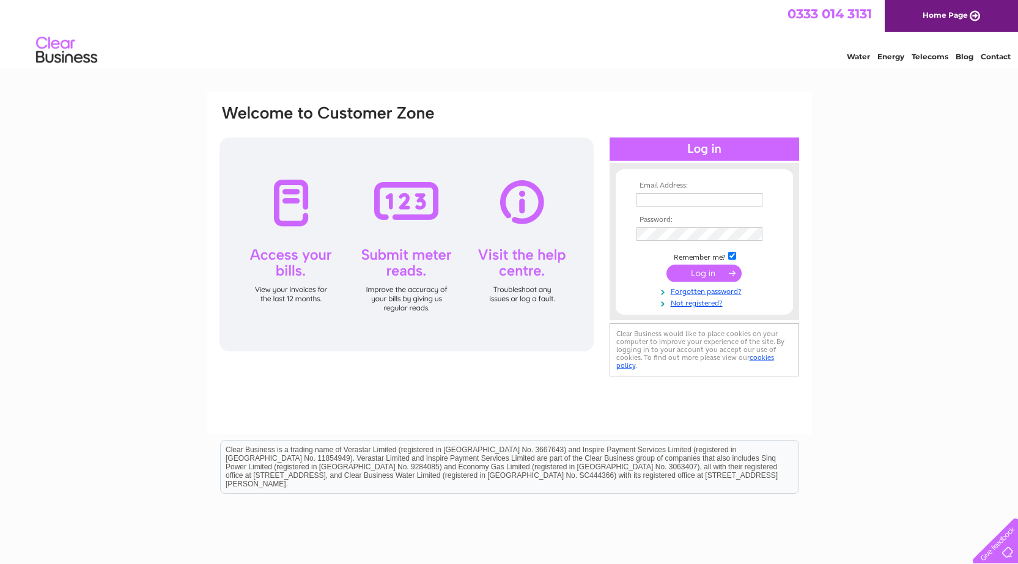
type input "hjapmccaw@btinternet.com"
click at [735, 149] on div at bounding box center [705, 149] width 190 height 23
click at [717, 273] on input "submit" at bounding box center [704, 273] width 75 height 17
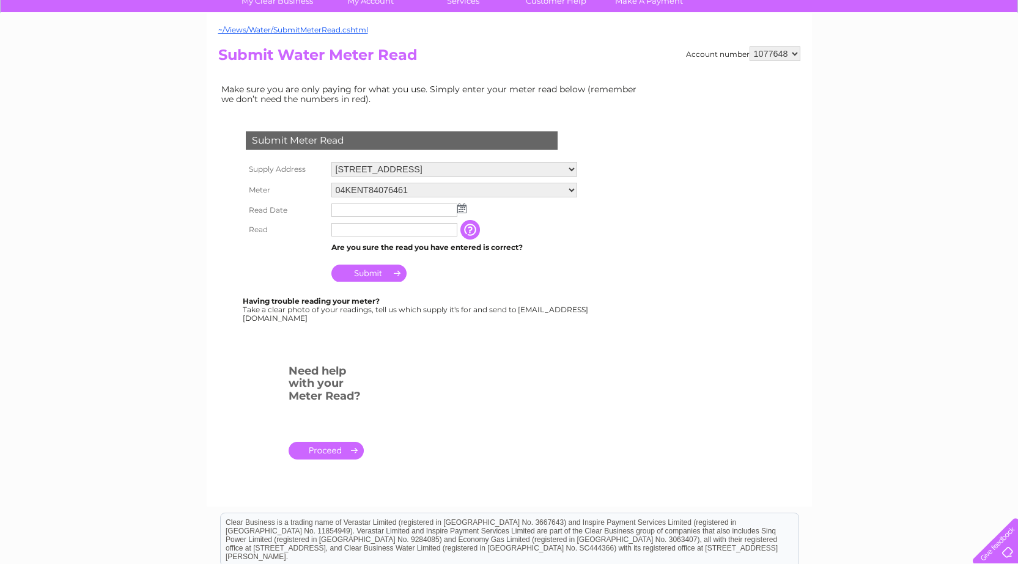
scroll to position [80, 0]
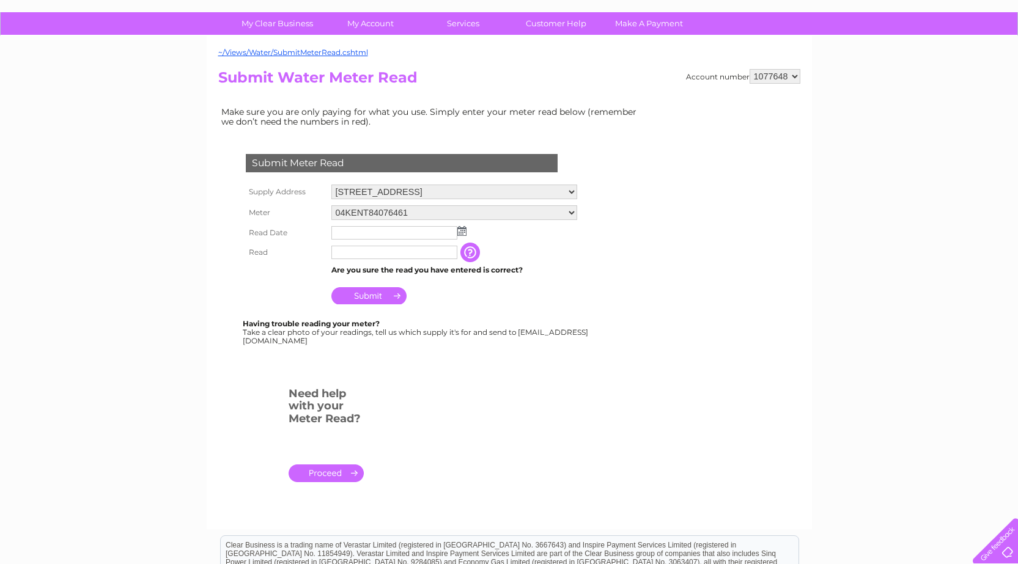
click at [577, 213] on select "04KENT84076461 [US_VEHICLE_IDENTIFICATION_NUMBER] [US_VEHICLE_IDENTIFICATION_NU…" at bounding box center [454, 212] width 246 height 15
click at [321, 472] on link "." at bounding box center [326, 474] width 75 height 18
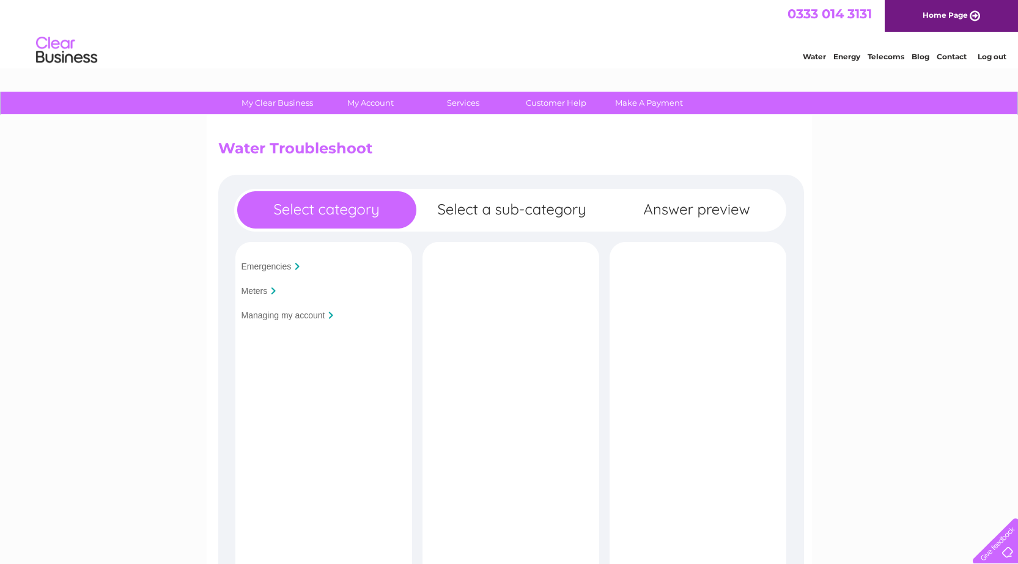
click at [252, 292] on input "Meters" at bounding box center [255, 291] width 26 height 10
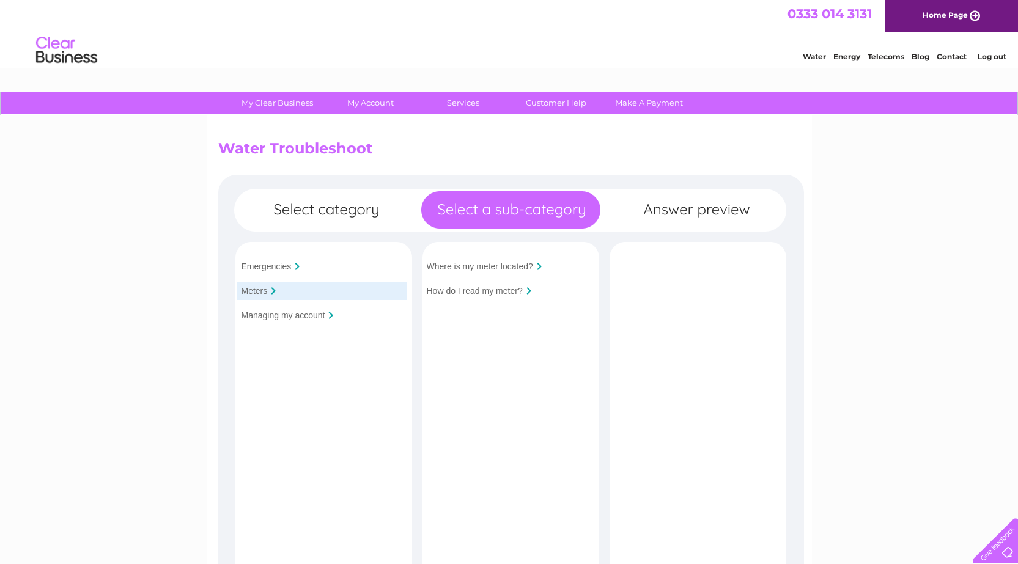
click at [509, 269] on input "Where is my meter located?" at bounding box center [480, 267] width 106 height 10
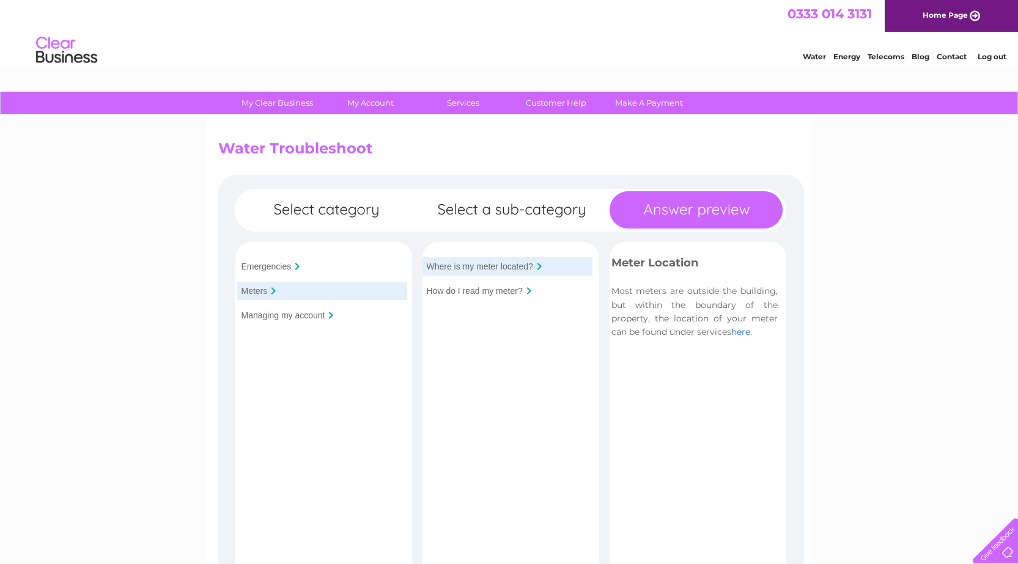
click at [741, 334] on link "here" at bounding box center [740, 332] width 19 height 11
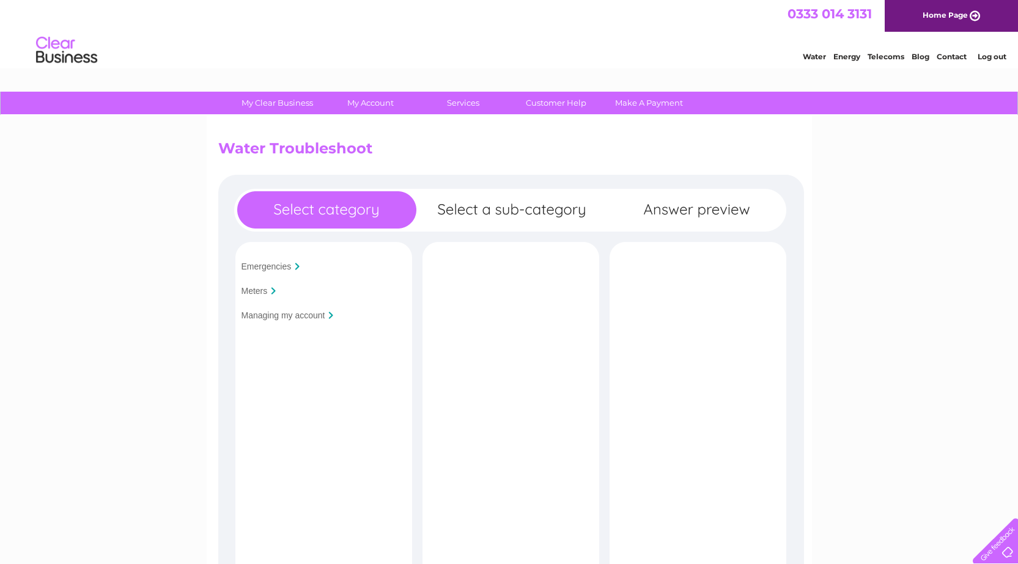
click at [259, 292] on input "Meters" at bounding box center [255, 291] width 26 height 10
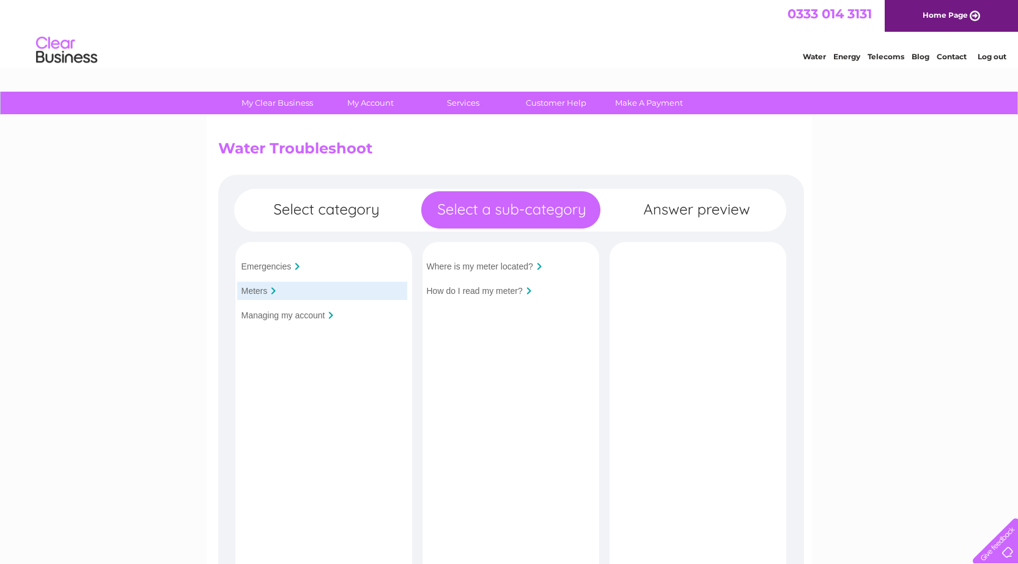
click at [483, 294] on input "How do I read my meter?" at bounding box center [475, 291] width 96 height 10
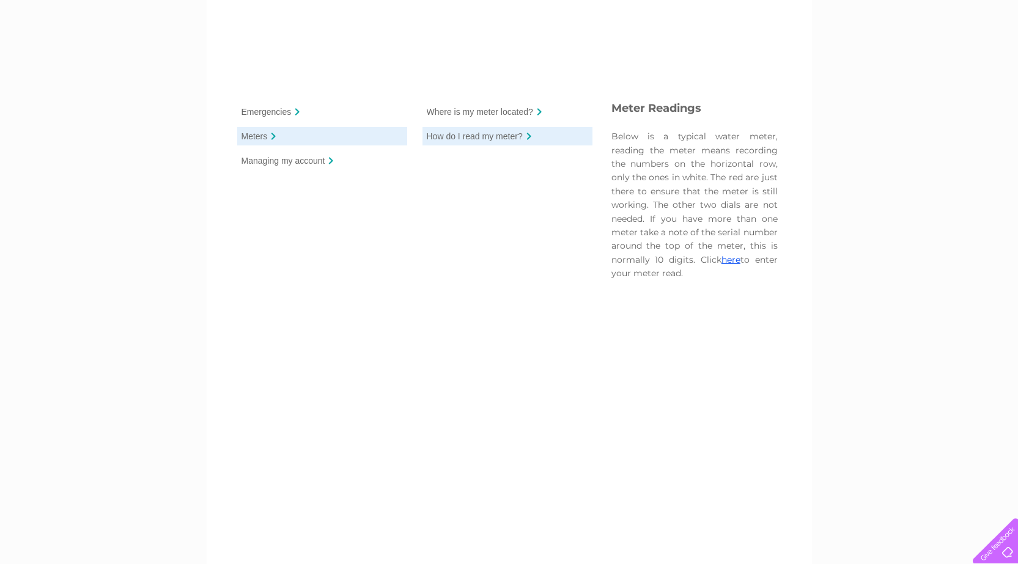
scroll to position [183, 0]
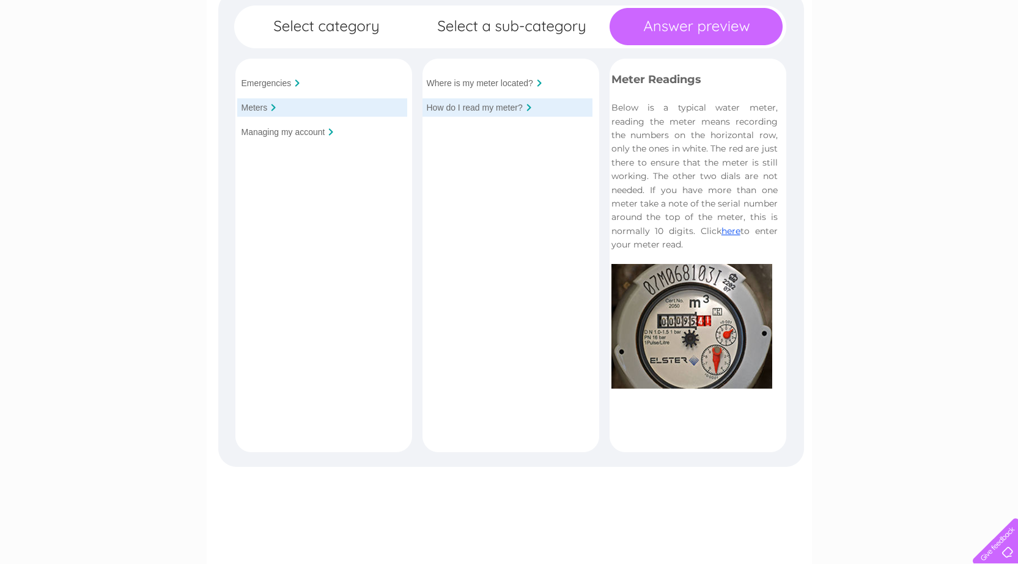
click at [279, 133] on input "Managing my account" at bounding box center [284, 132] width 84 height 10
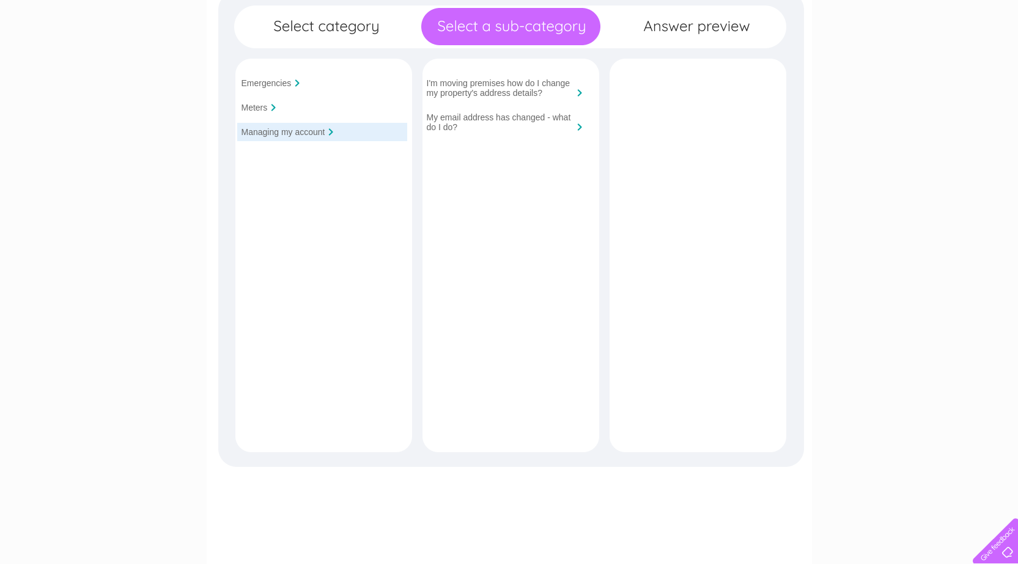
click at [266, 107] on input "Meters" at bounding box center [255, 108] width 26 height 10
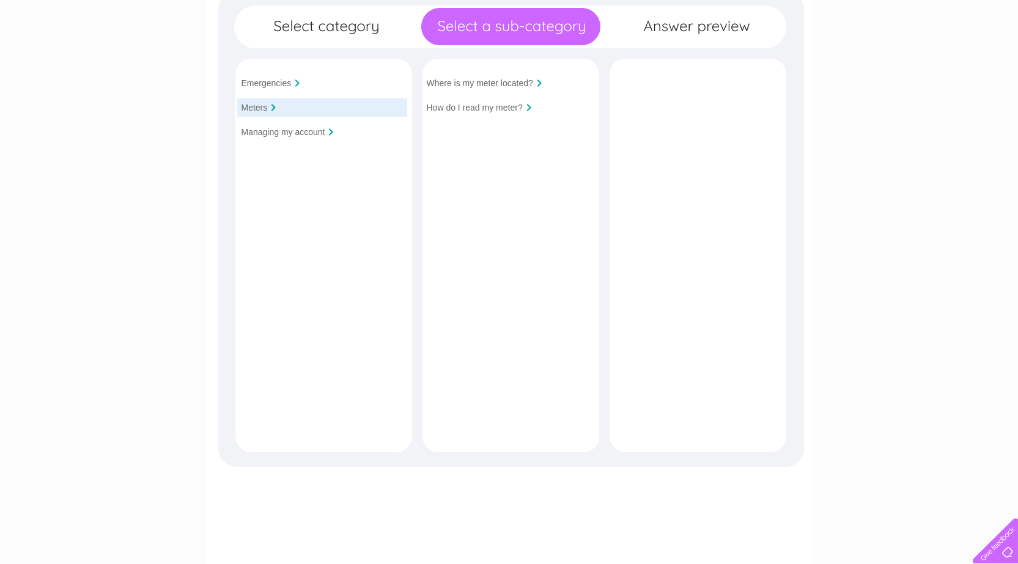
click at [266, 133] on input "Managing my account" at bounding box center [284, 132] width 84 height 10
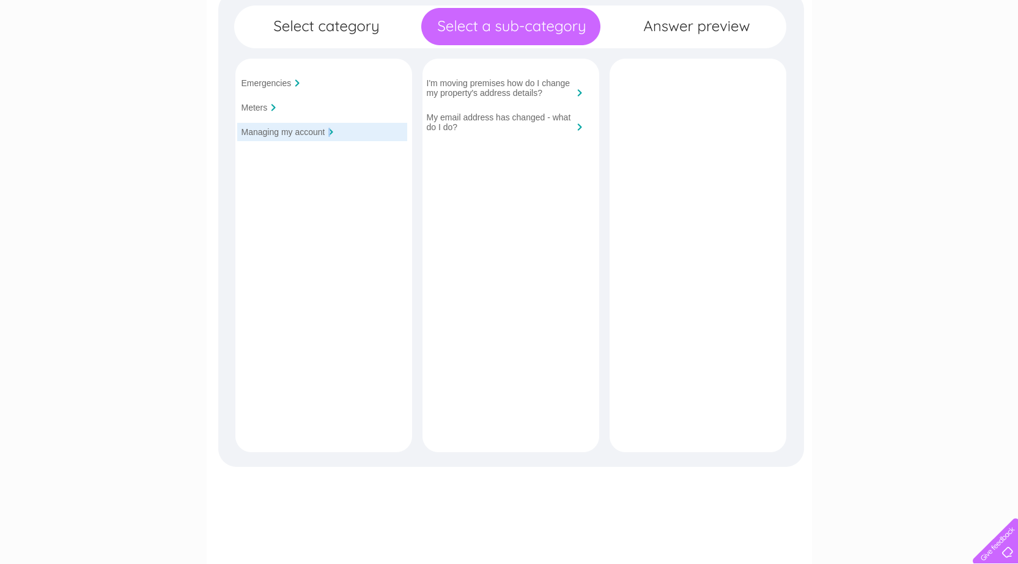
click at [330, 135] on div at bounding box center [330, 131] width 5 height 7
click at [312, 136] on input "Managing my account" at bounding box center [284, 132] width 84 height 10
click at [246, 108] on input "Meters" at bounding box center [255, 108] width 26 height 10
